Goal: Task Accomplishment & Management: Use online tool/utility

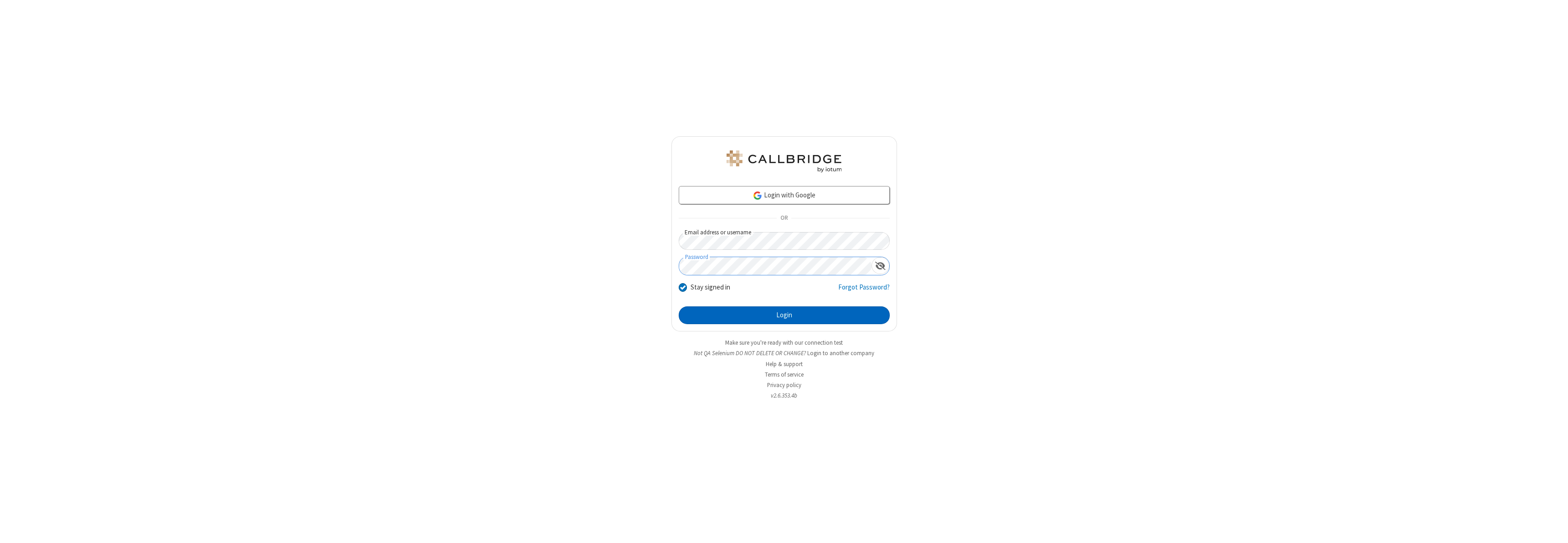
click at [784, 315] on button "Login" at bounding box center [784, 315] width 211 height 18
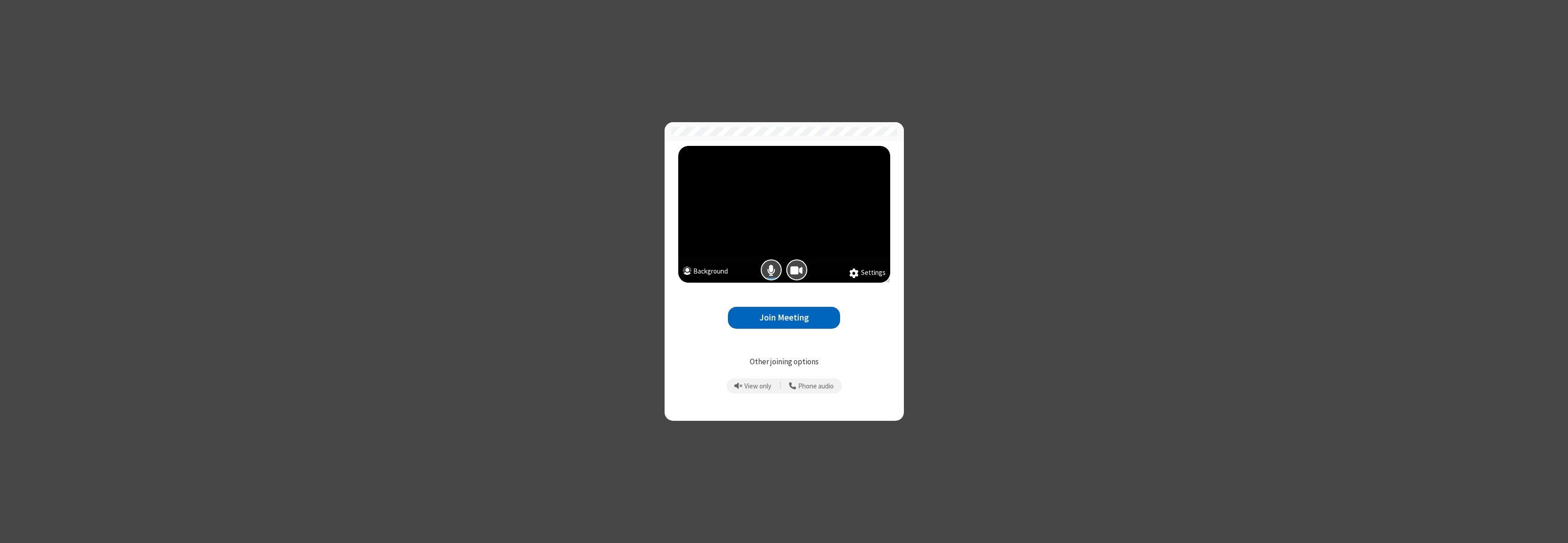
click at [784, 317] on button "Join Meeting" at bounding box center [784, 317] width 112 height 22
